Goal: Task Accomplishment & Management: Use online tool/utility

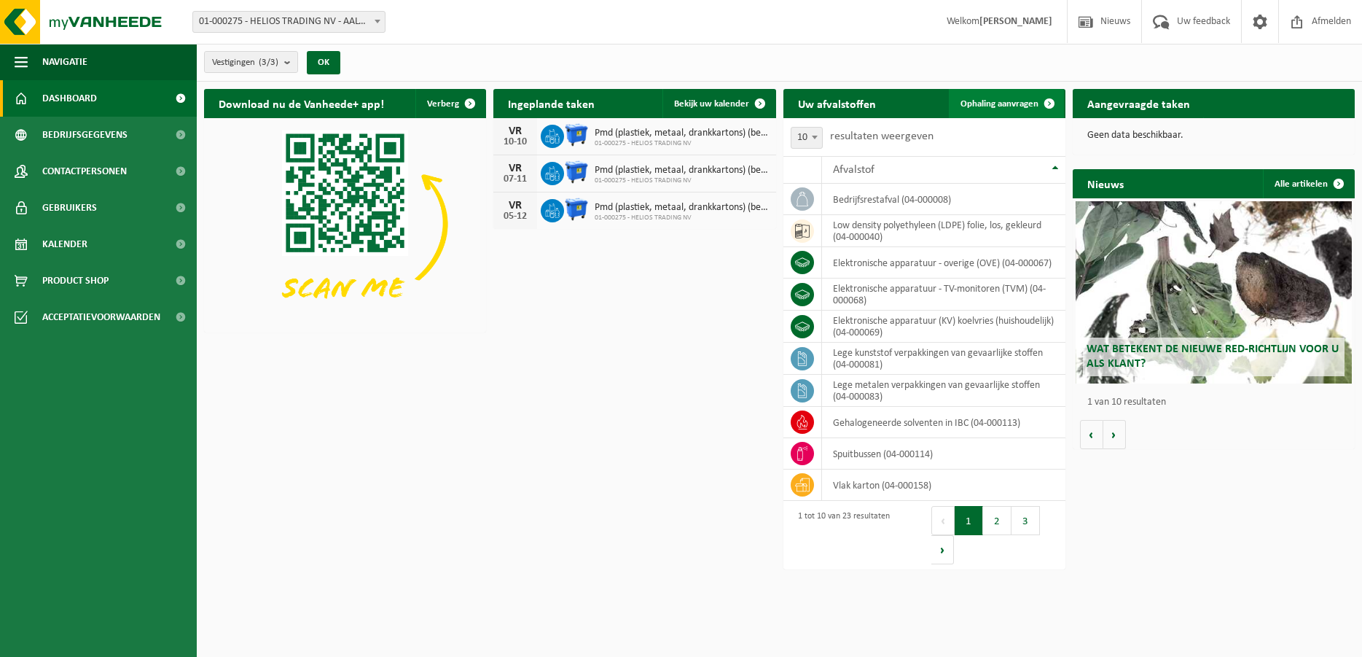
click at [988, 107] on span "Ophaling aanvragen" at bounding box center [1000, 103] width 78 height 9
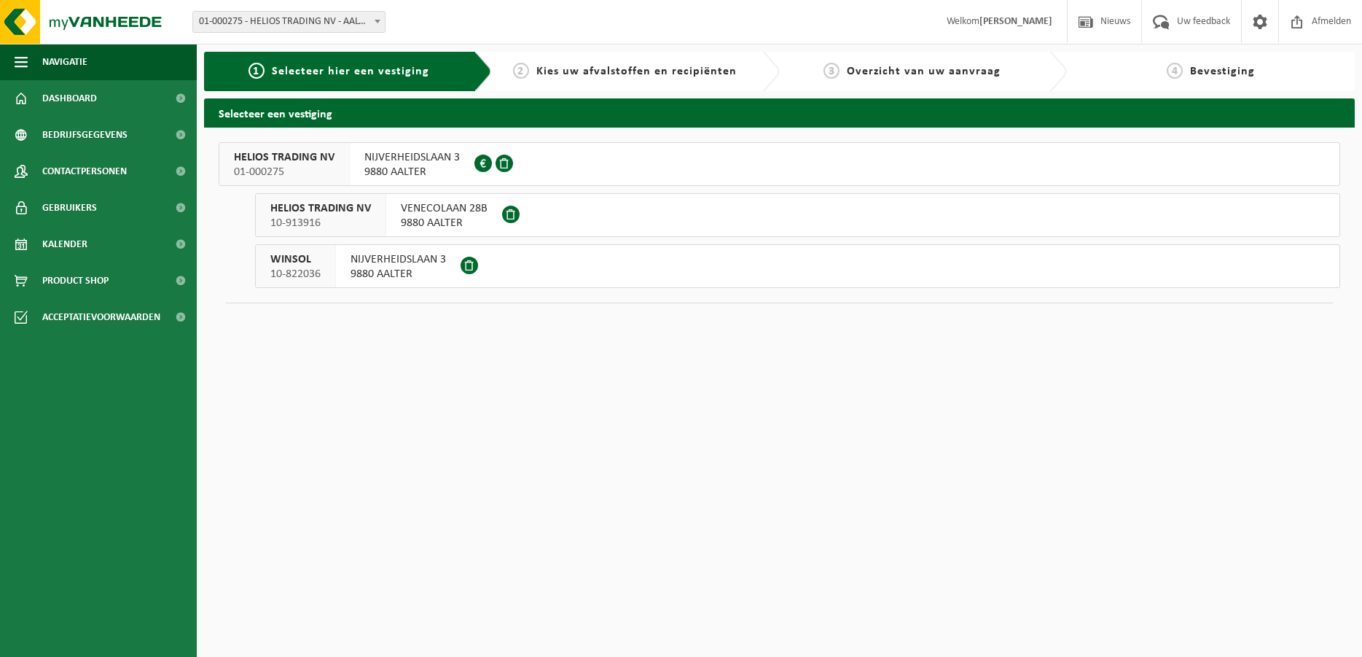
click at [306, 170] on span "01-000275" at bounding box center [284, 172] width 101 height 15
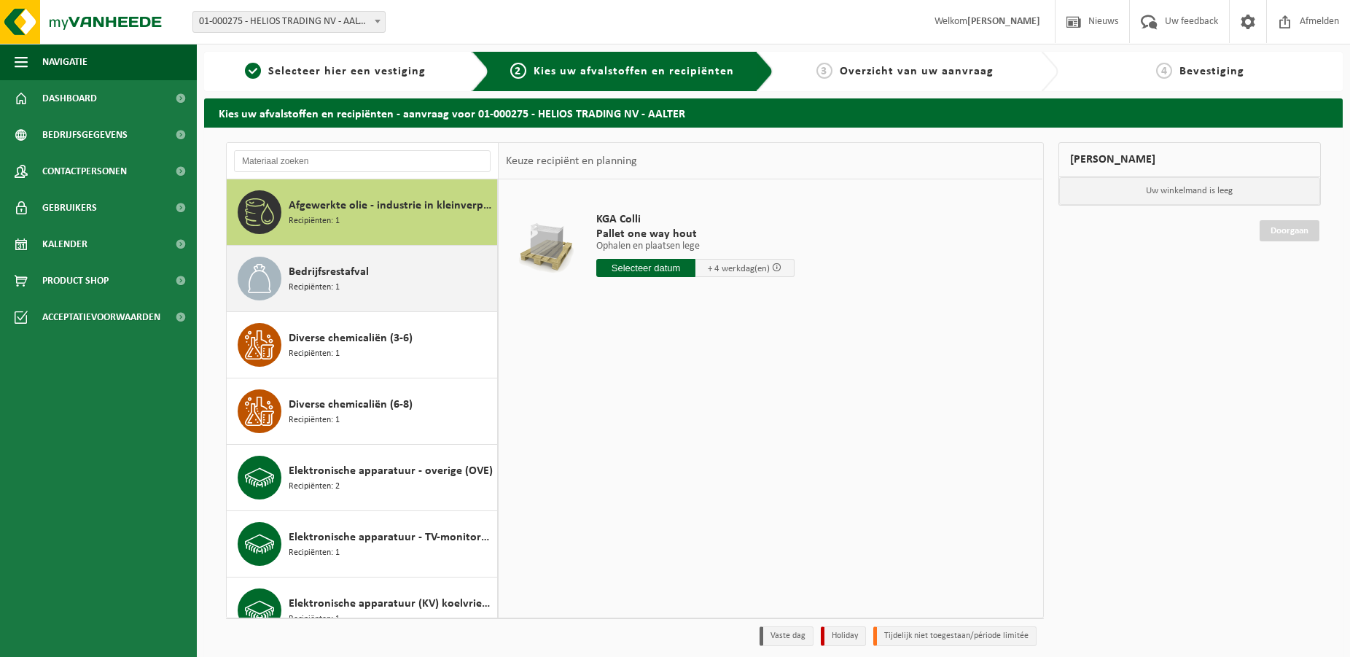
click at [346, 286] on div "Bedrijfsrestafval Recipiënten: 1" at bounding box center [391, 279] width 205 height 44
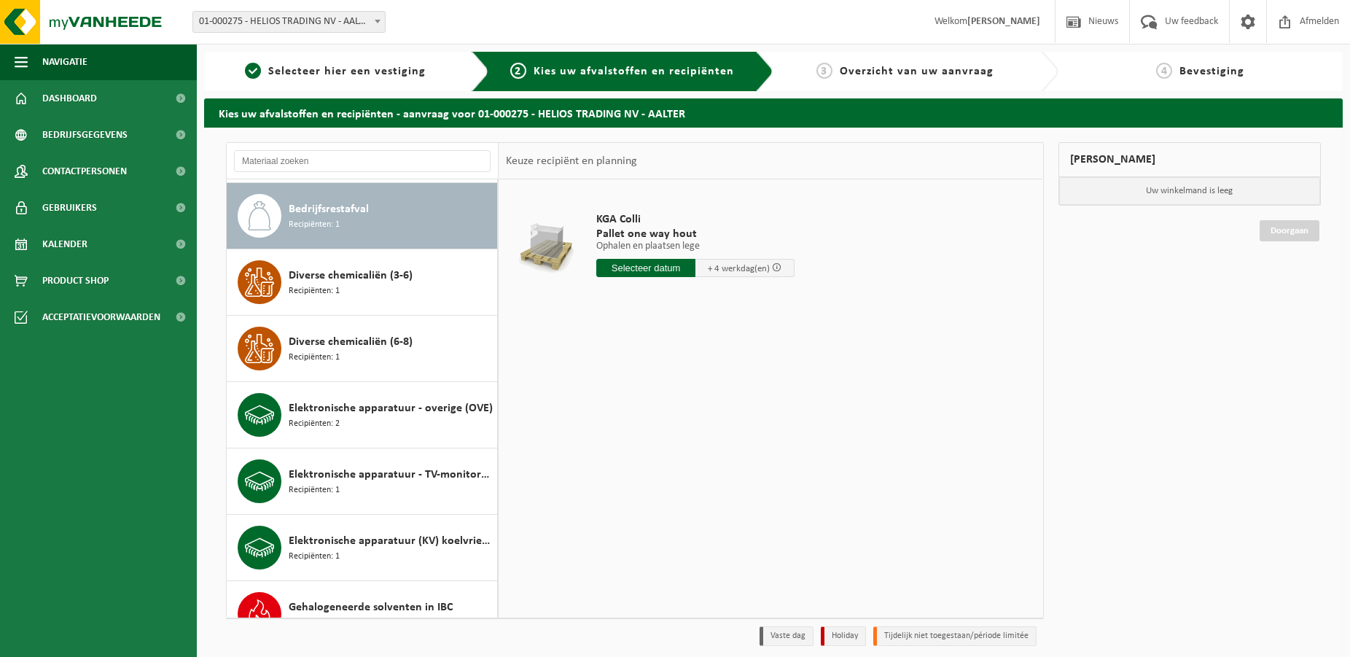
scroll to position [66, 0]
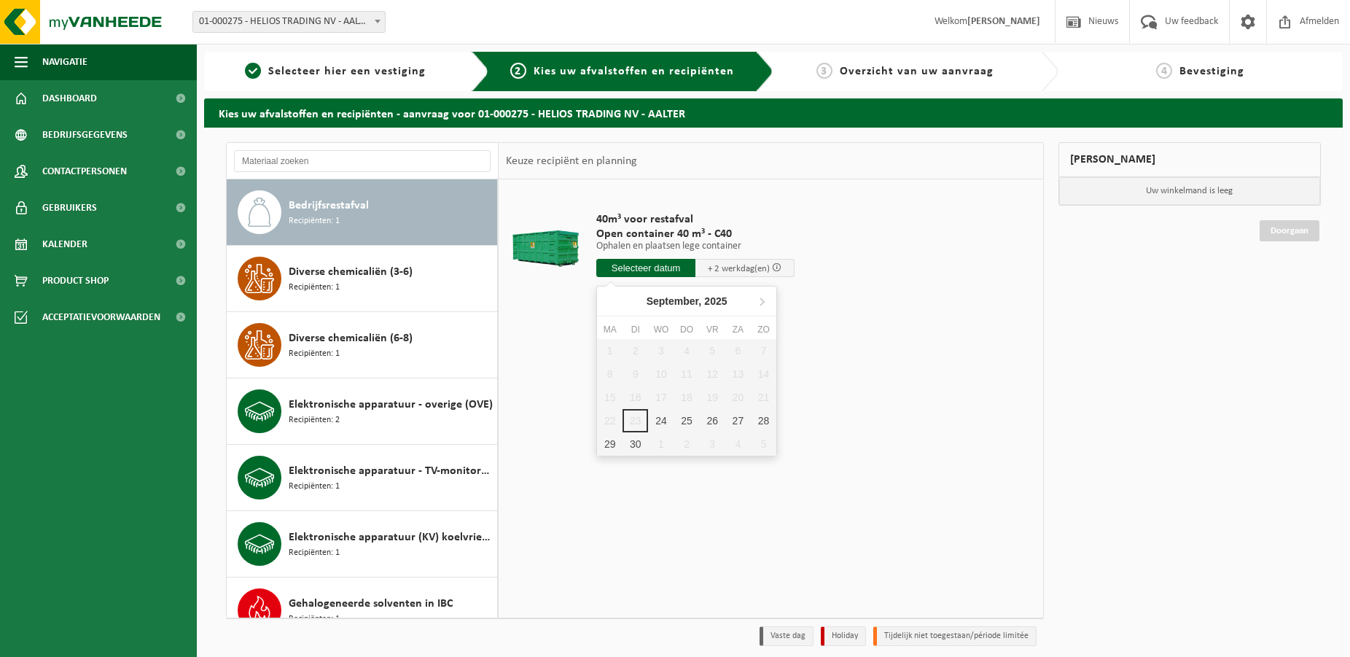
click at [665, 267] on input "text" at bounding box center [645, 268] width 99 height 18
click at [716, 421] on div "26" at bounding box center [713, 420] width 26 height 23
type input "Van 2025-09-26"
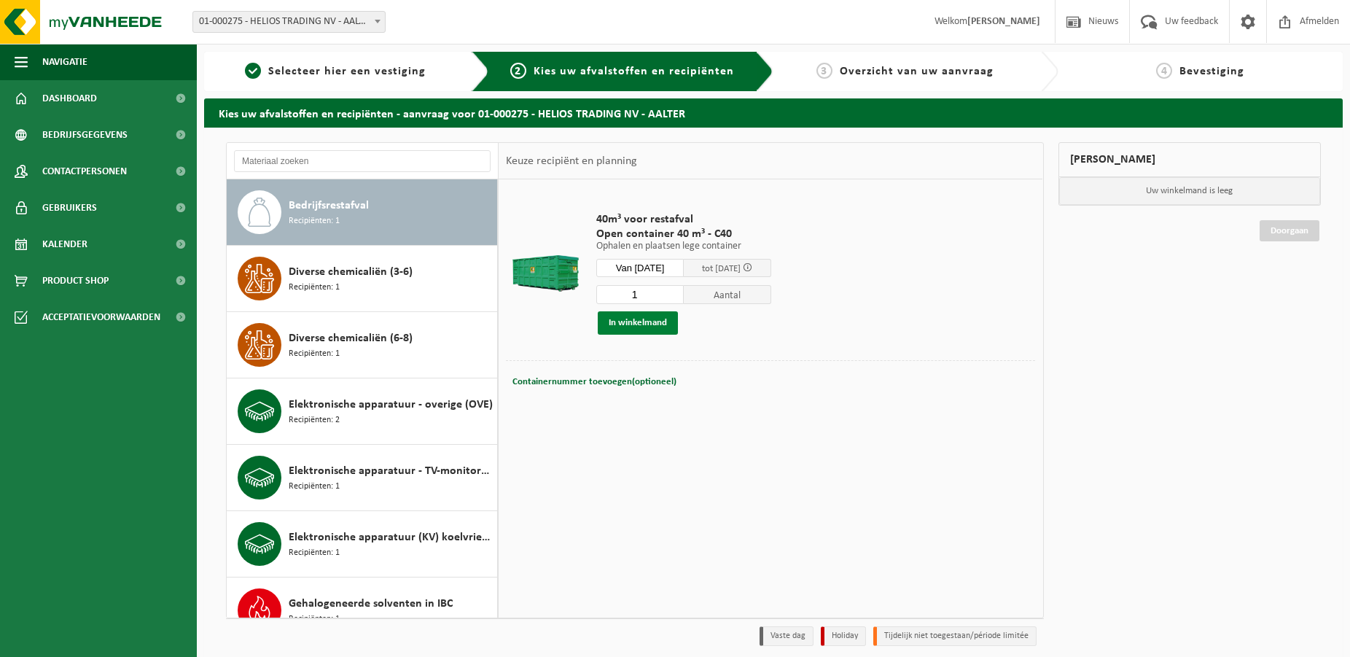
click at [635, 323] on button "In winkelmand" at bounding box center [638, 322] width 80 height 23
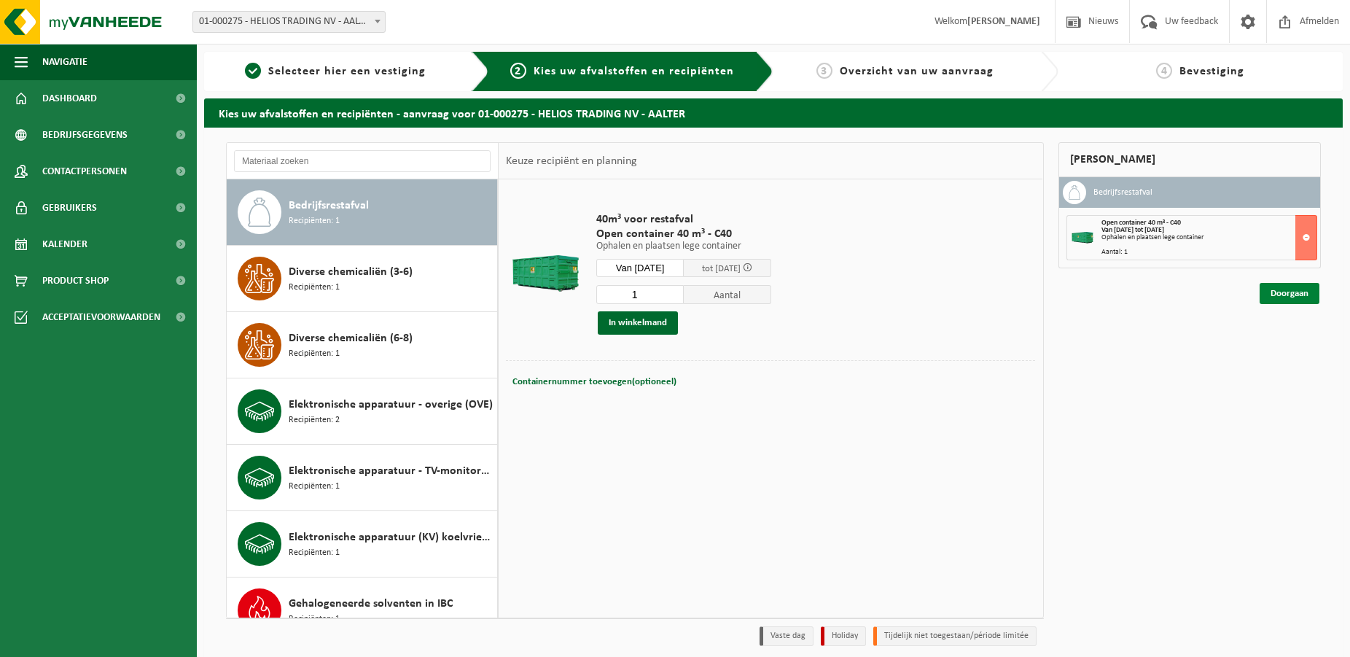
click at [1282, 293] on link "Doorgaan" at bounding box center [1290, 293] width 60 height 21
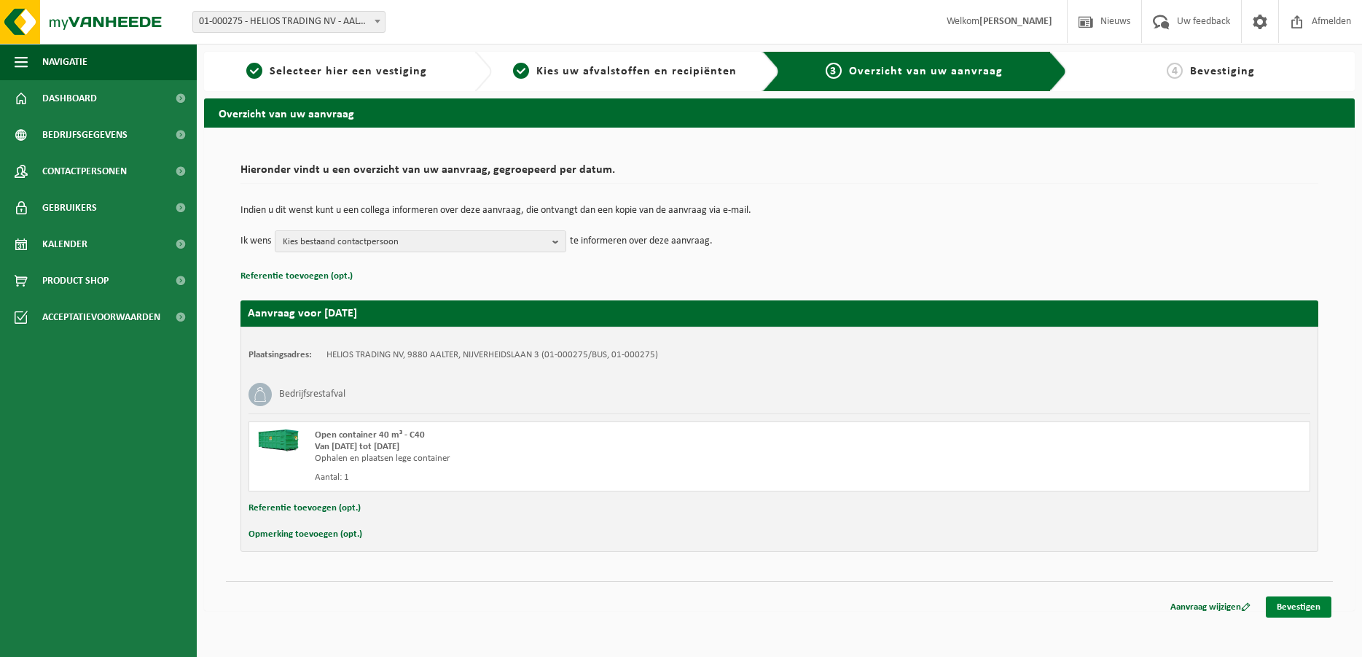
click at [1288, 606] on link "Bevestigen" at bounding box center [1299, 606] width 66 height 21
